Goal: Task Accomplishment & Management: Complete application form

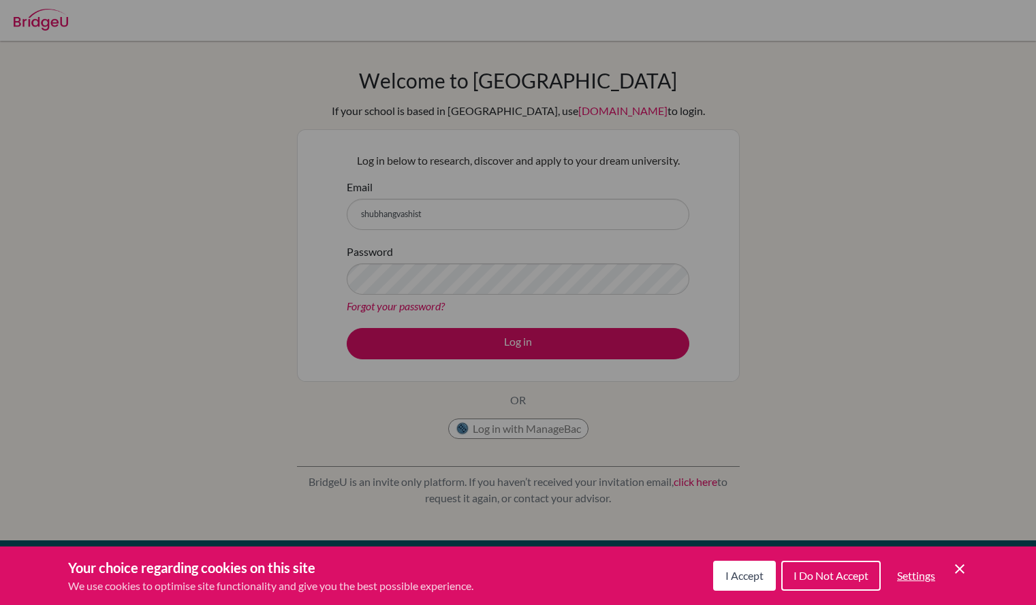
click at [761, 577] on span "I Accept" at bounding box center [744, 575] width 38 height 13
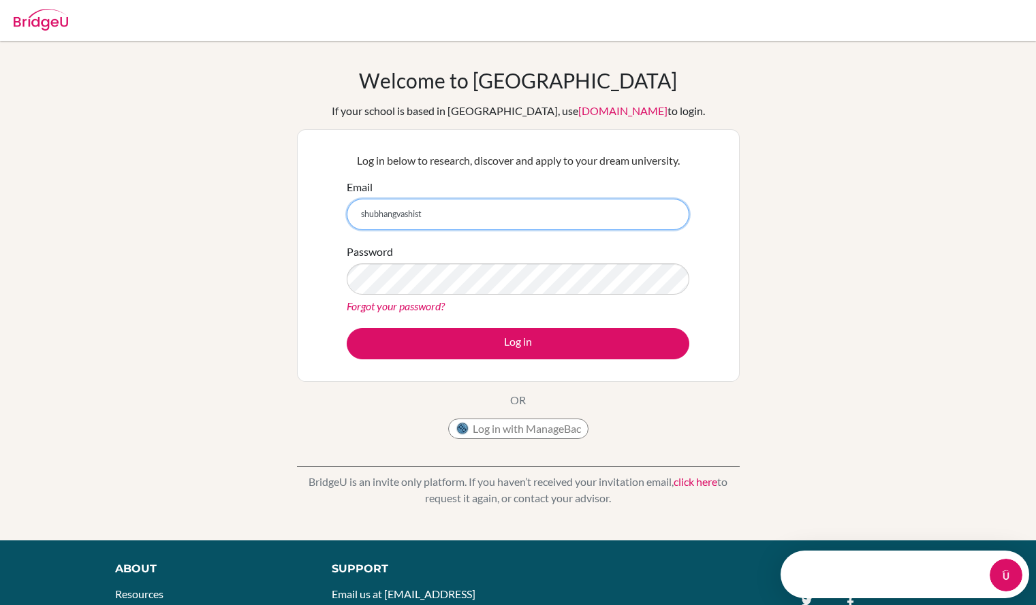
click at [568, 222] on input "shubhangvashist" at bounding box center [518, 214] width 343 height 31
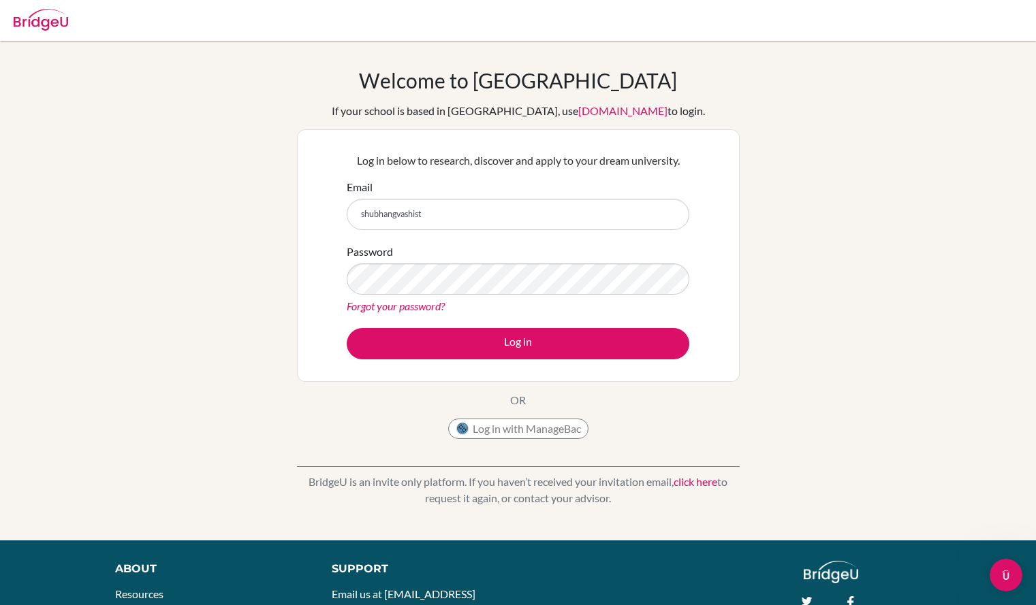
click at [790, 405] on div "Welcome to [GEOGRAPHIC_DATA] If your school is based in [GEOGRAPHIC_DATA], use …" at bounding box center [518, 290] width 1036 height 445
click at [543, 209] on input "shubhangvashist" at bounding box center [518, 214] width 343 height 31
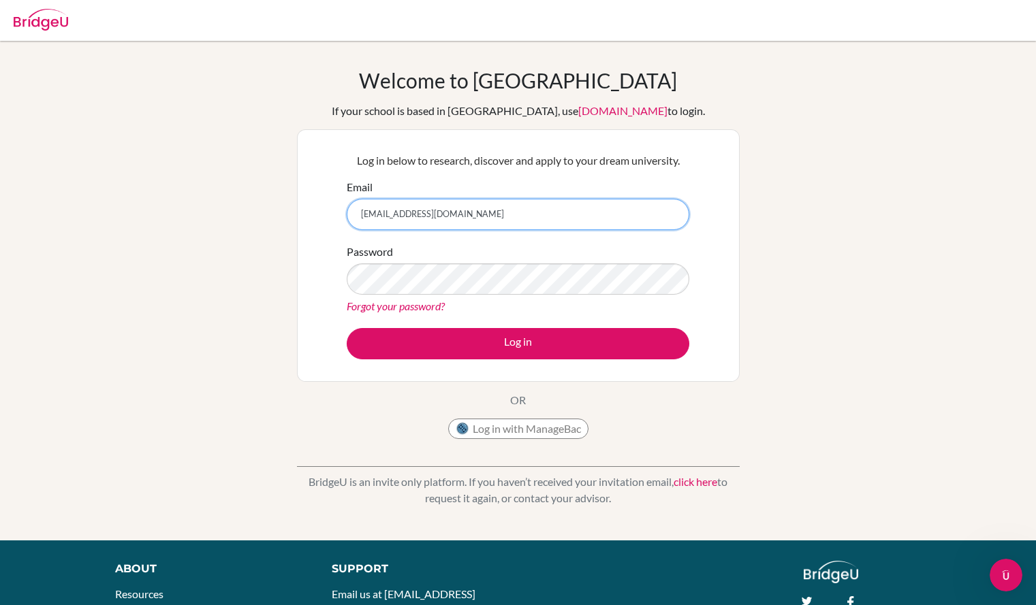
type input "[EMAIL_ADDRESS][DOMAIN_NAME]"
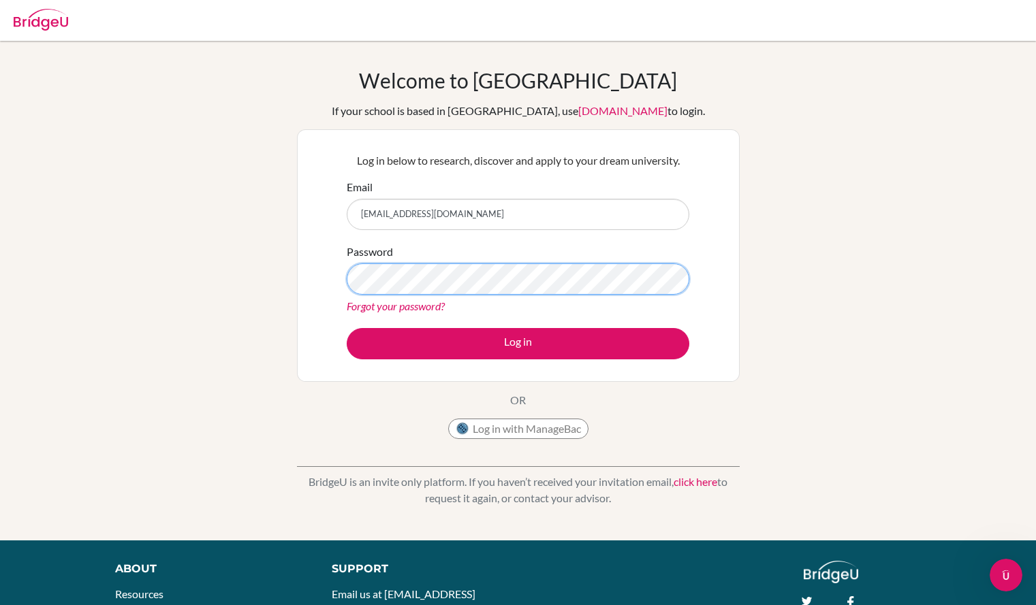
click at [347, 328] on button "Log in" at bounding box center [518, 343] width 343 height 31
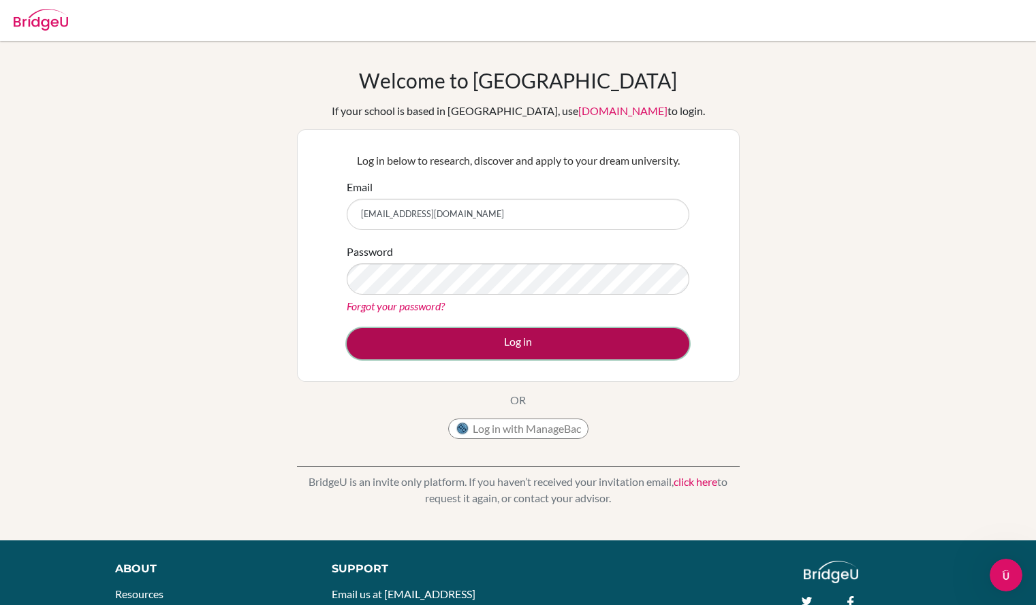
drag, startPoint x: 492, startPoint y: 340, endPoint x: 450, endPoint y: 331, distance: 42.6
click at [450, 331] on button "Log in" at bounding box center [518, 343] width 343 height 31
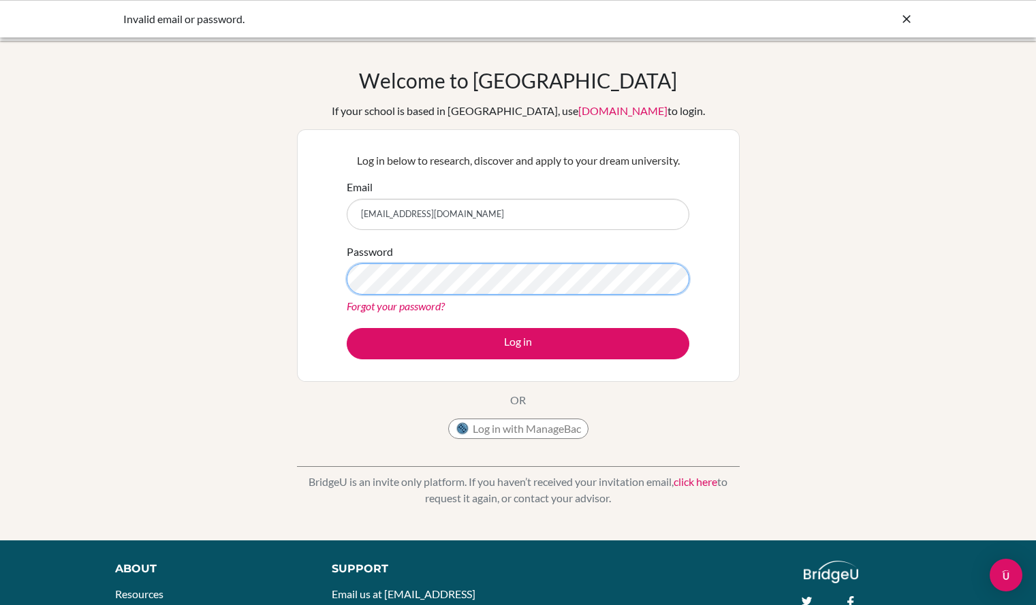
click at [347, 328] on button "Log in" at bounding box center [518, 343] width 343 height 31
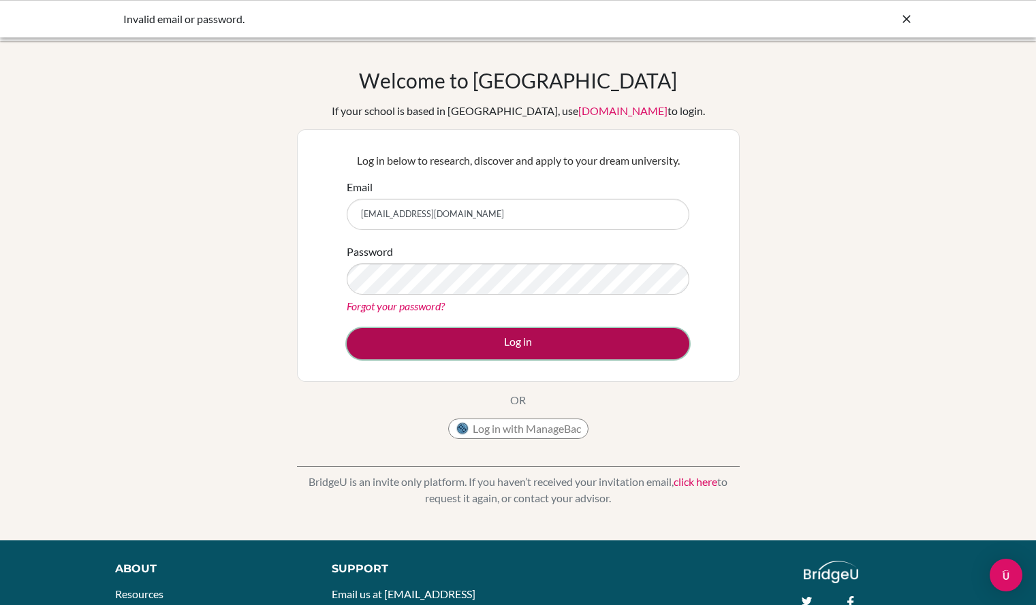
click at [451, 332] on button "Log in" at bounding box center [518, 343] width 343 height 31
